Goal: Information Seeking & Learning: Learn about a topic

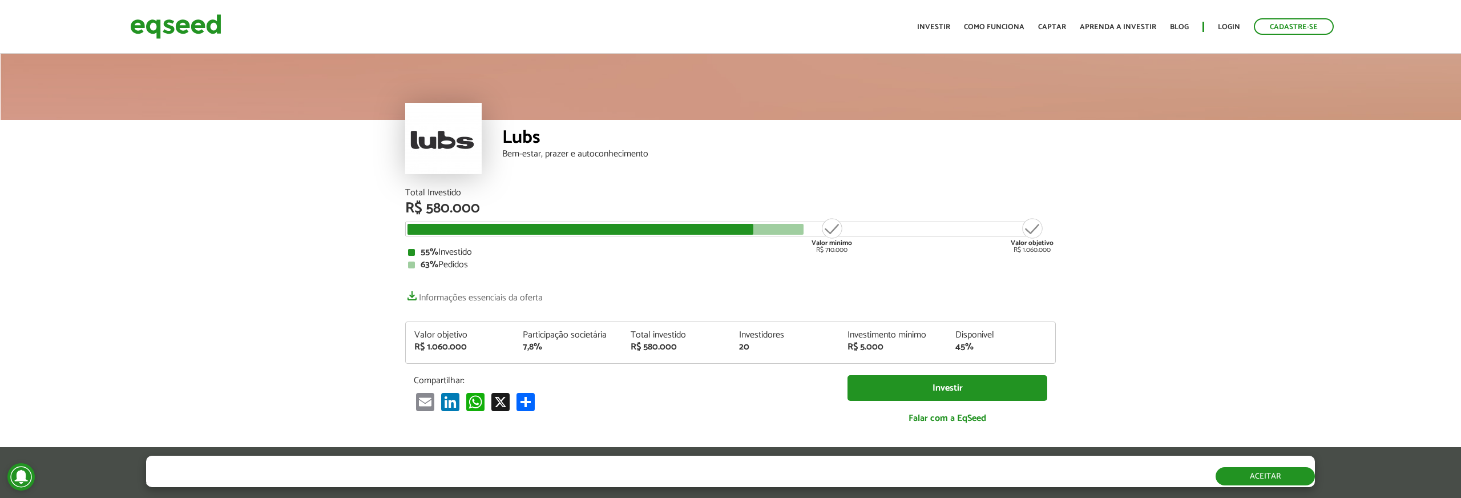
click at [1255, 478] on button "Aceitar" at bounding box center [1264, 476] width 99 height 18
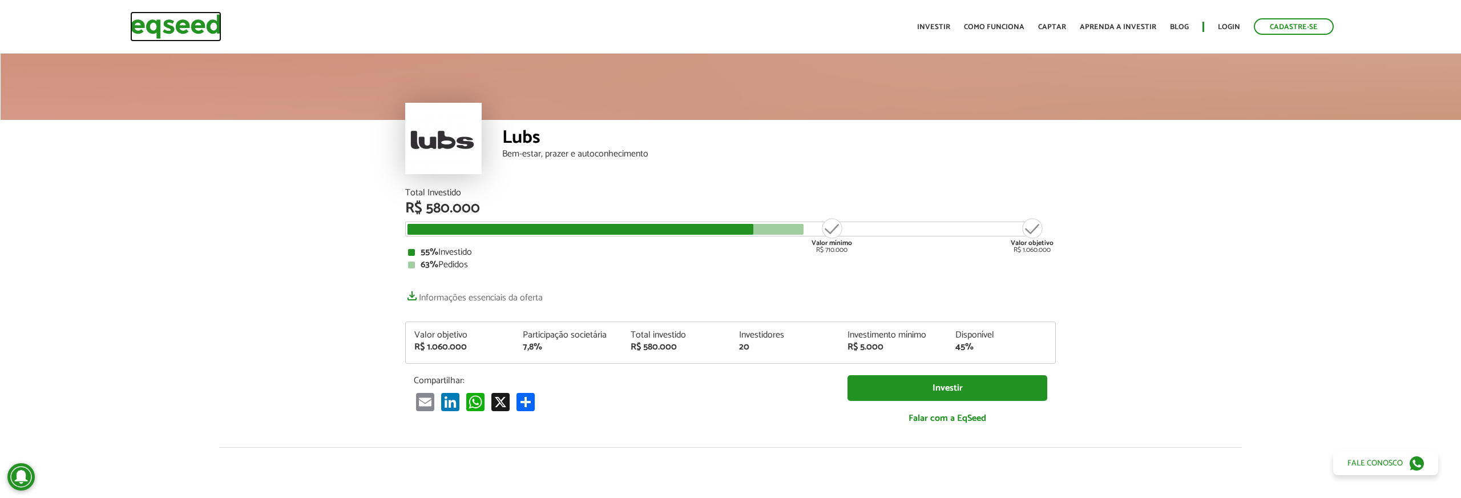
click at [153, 27] on img at bounding box center [175, 26] width 91 height 30
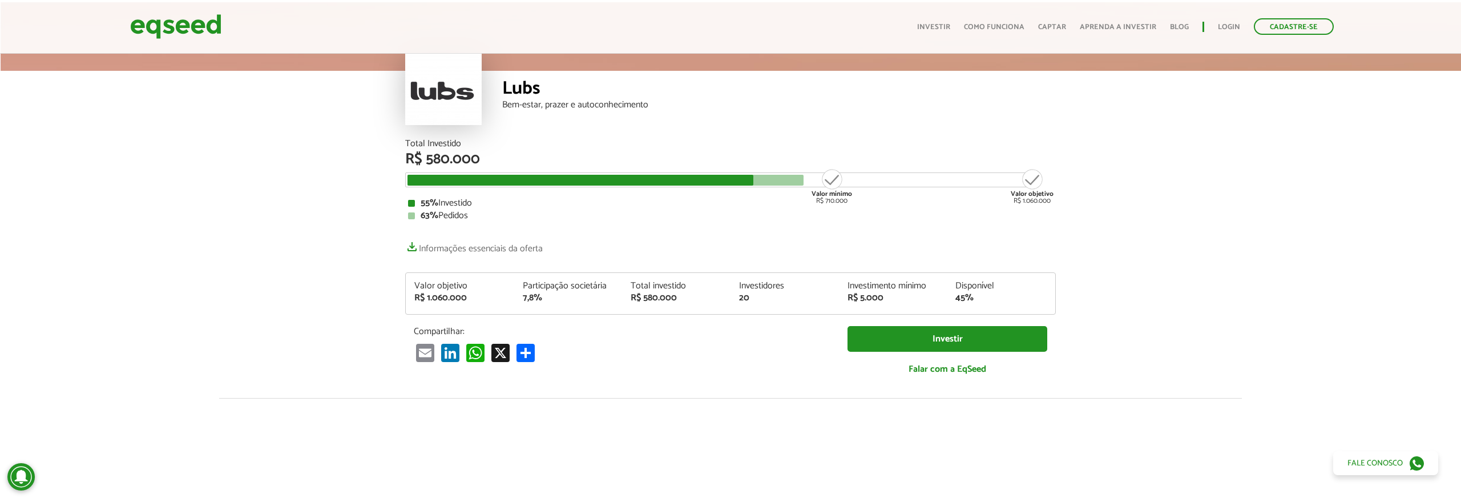
scroll to position [50, 0]
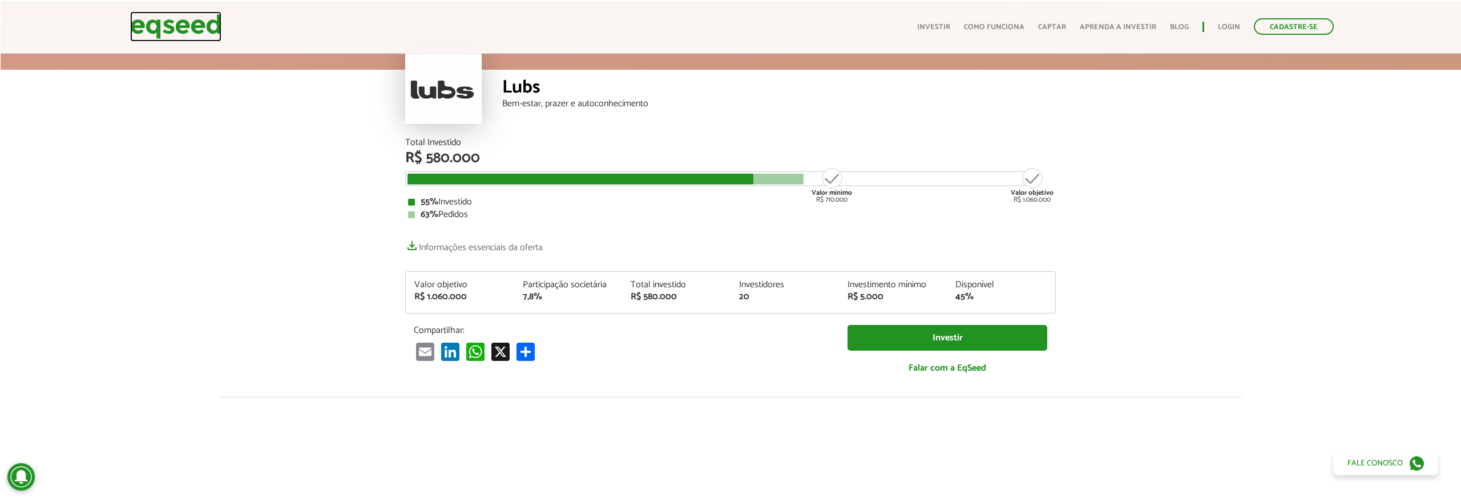
click at [170, 29] on img at bounding box center [175, 26] width 91 height 30
